Goal: Information Seeking & Learning: Learn about a topic

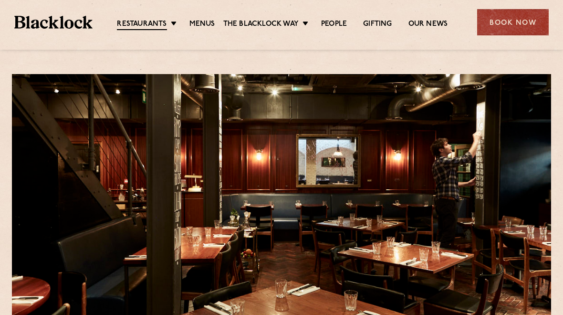
click at [0, 0] on link "[GEOGRAPHIC_DATA]" at bounding box center [0, 0] width 0 height 0
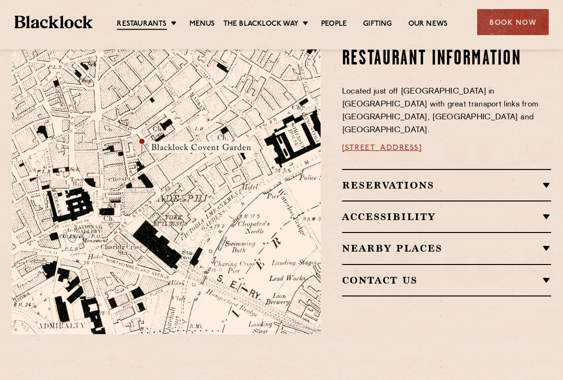
scroll to position [545, 0]
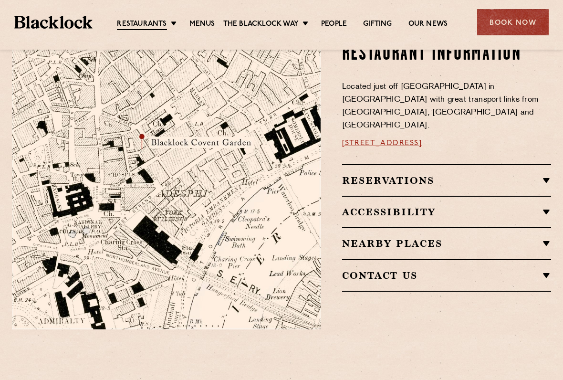
click at [541, 233] on div "Nearby Places Leicester Square Nomad Hotel The Garrick Theatre The Aldephi Thea…" at bounding box center [446, 243] width 209 height 32
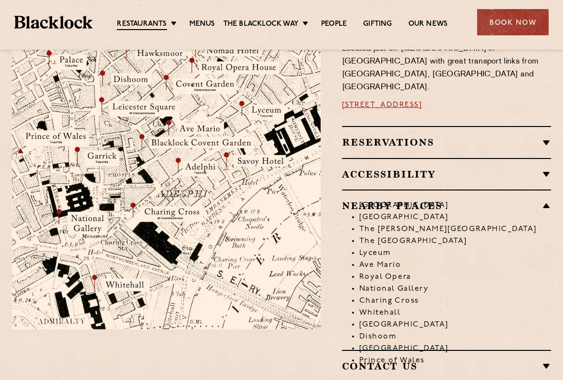
click at [539, 200] on li "Leicester Square" at bounding box center [455, 206] width 192 height 12
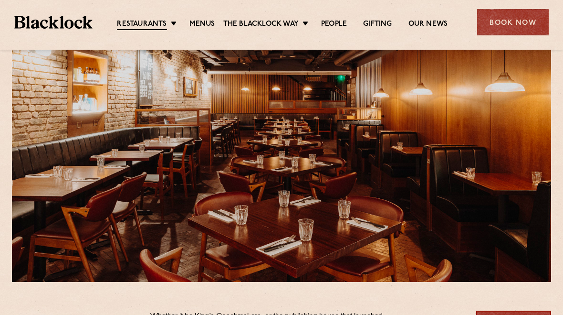
scroll to position [57, 0]
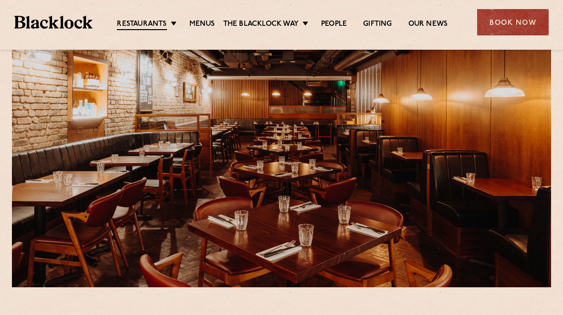
click at [204, 22] on link "Menus" at bounding box center [203, 25] width 26 height 10
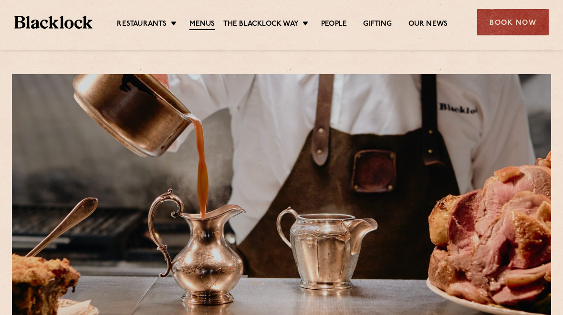
click at [205, 20] on link "Menus" at bounding box center [203, 25] width 26 height 11
click at [200, 22] on link "Menus" at bounding box center [203, 25] width 26 height 11
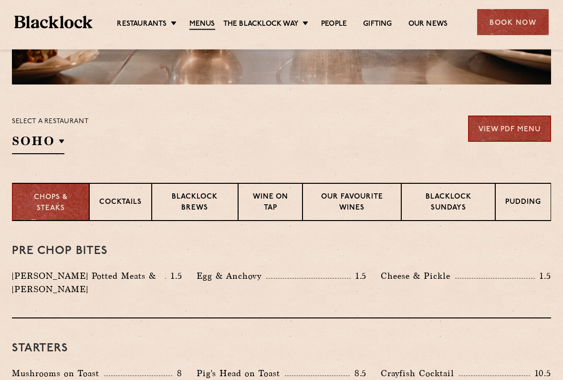
scroll to position [259, 0]
click at [0, 0] on p "[GEOGRAPHIC_DATA]" at bounding box center [0, 0] width 0 height 0
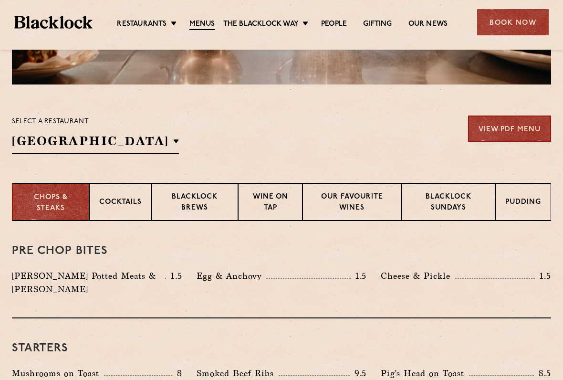
click at [0, 0] on p "[GEOGRAPHIC_DATA]" at bounding box center [0, 0] width 0 height 0
click at [189, 258] on div "Pre Chop Bites [PERSON_NAME] Potted Meats & Kimchi 1.5 Egg & Anchovy 1.5 Cheese…" at bounding box center [281, 269] width 539 height 97
click at [279, 208] on p "Wine on Tap" at bounding box center [270, 203] width 45 height 22
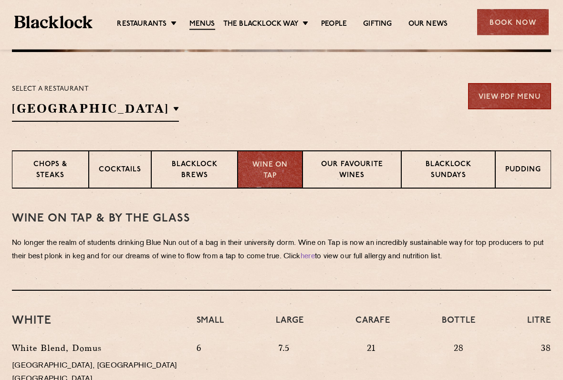
scroll to position [288, 0]
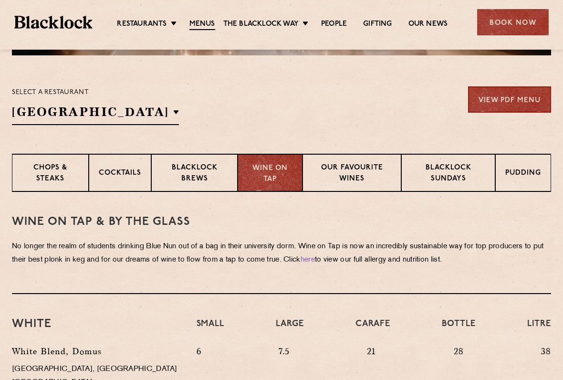
click at [122, 172] on p "Cocktails" at bounding box center [120, 174] width 42 height 12
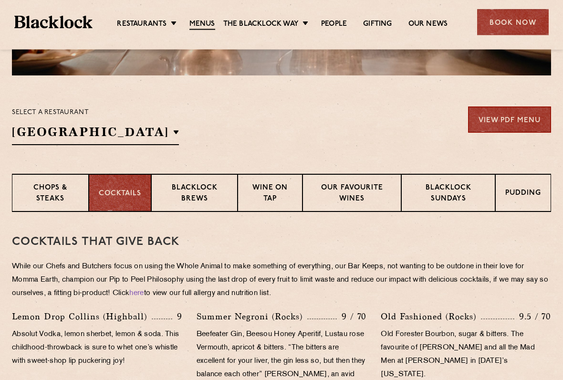
scroll to position [268, 0]
click at [71, 198] on p "Chops & Steaks" at bounding box center [50, 194] width 57 height 22
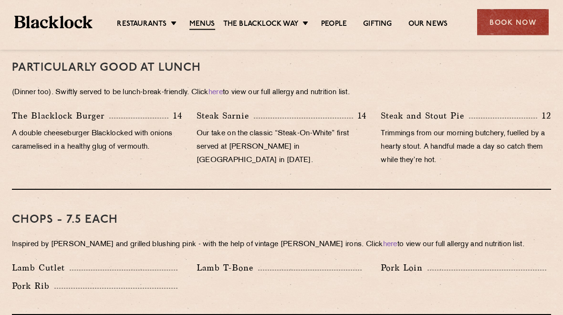
scroll to position [593, 0]
